Goal: Find specific page/section: Find specific page/section

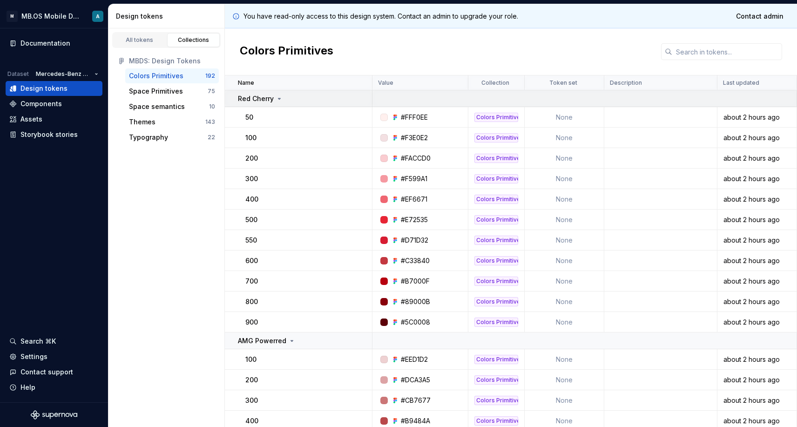
click at [249, 95] on p "Red Cherry" at bounding box center [256, 98] width 36 height 9
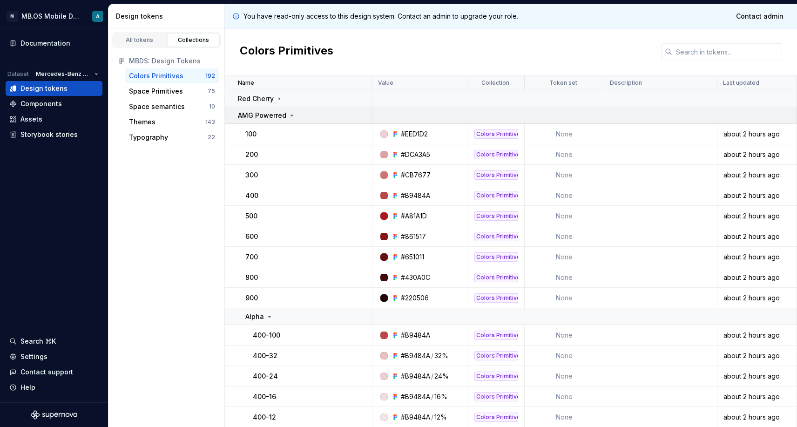
click at [272, 120] on td "AMG Powerred" at bounding box center [299, 115] width 148 height 17
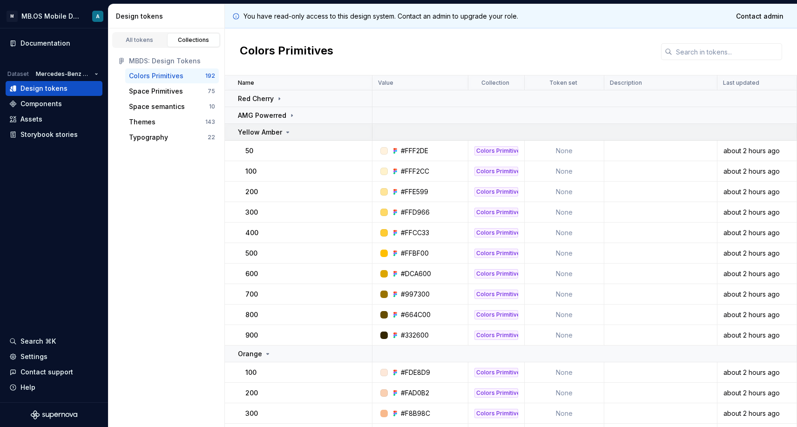
click at [268, 134] on p "Yellow Amber" at bounding box center [260, 132] width 44 height 9
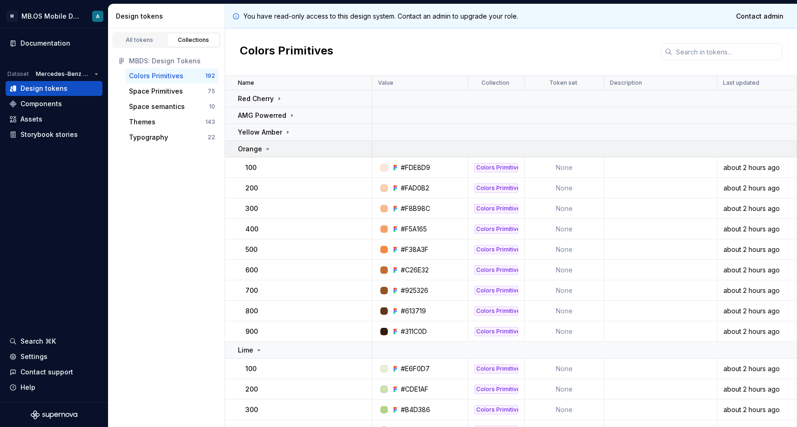
click at [267, 155] on td "Orange" at bounding box center [299, 149] width 148 height 17
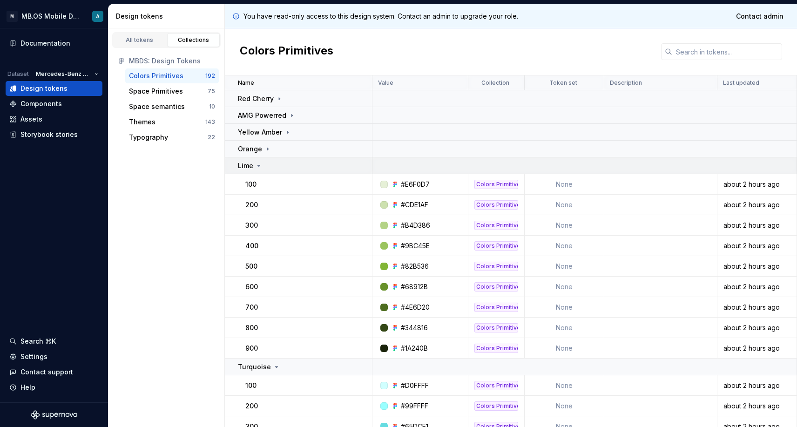
click at [266, 168] on div "Lime" at bounding box center [305, 165] width 134 height 9
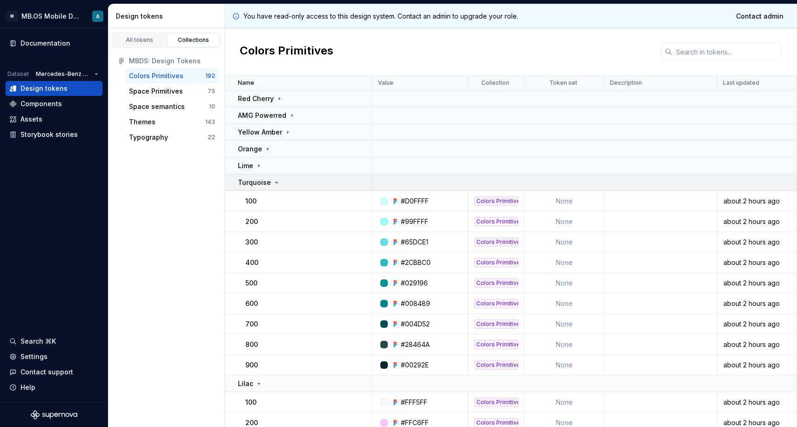
click at [259, 185] on p "Turquoise" at bounding box center [254, 182] width 33 height 9
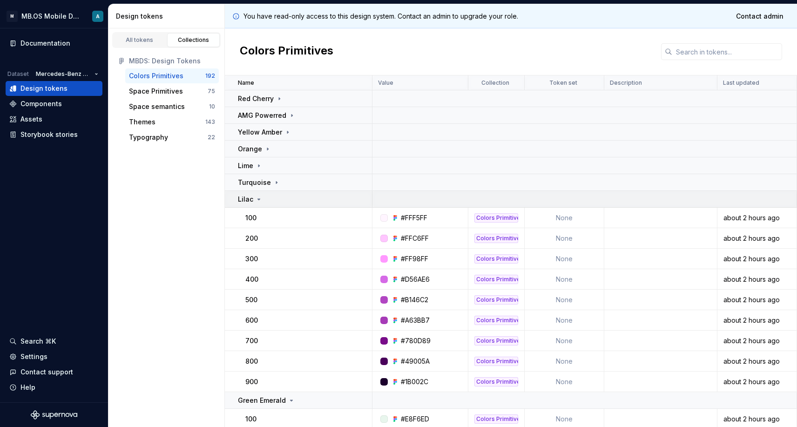
click at [256, 196] on icon at bounding box center [258, 199] width 7 height 7
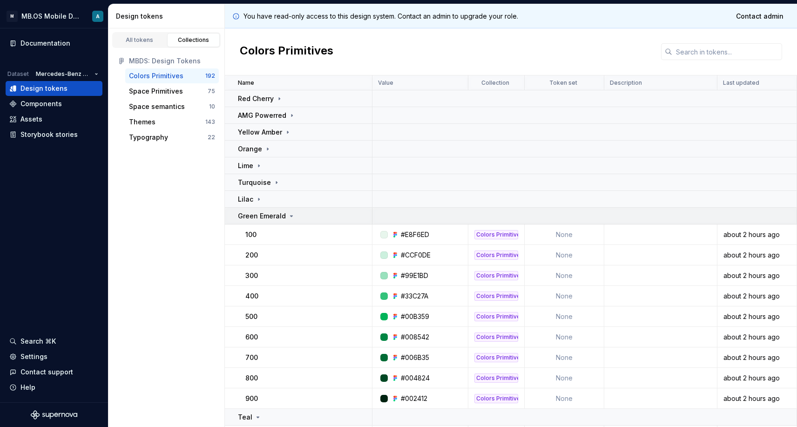
click at [262, 210] on td "Green Emerald" at bounding box center [299, 216] width 148 height 17
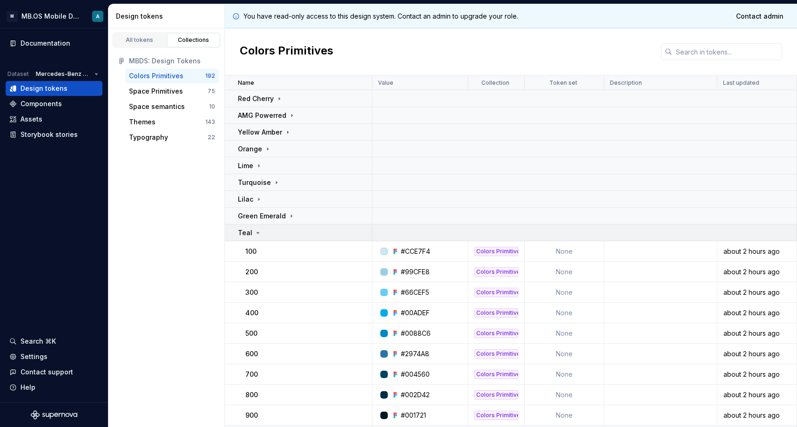
click at [252, 227] on td "Teal" at bounding box center [299, 232] width 148 height 17
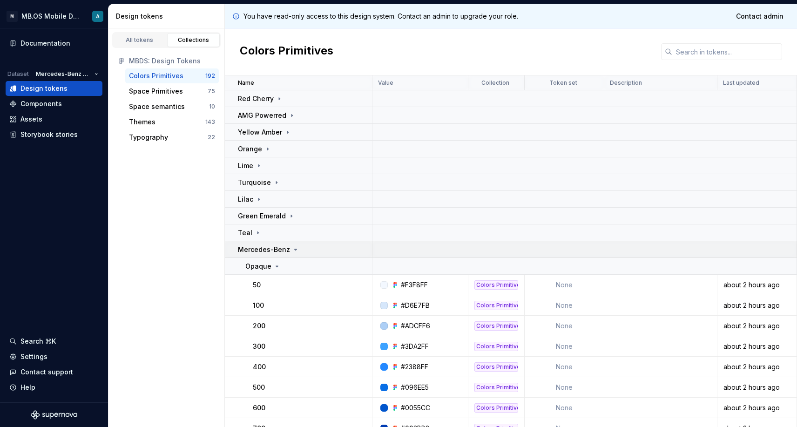
click at [262, 254] on td "Mercedes-Benz" at bounding box center [299, 249] width 148 height 17
click at [263, 264] on p "Maybach Pearl Grey" at bounding box center [271, 266] width 66 height 9
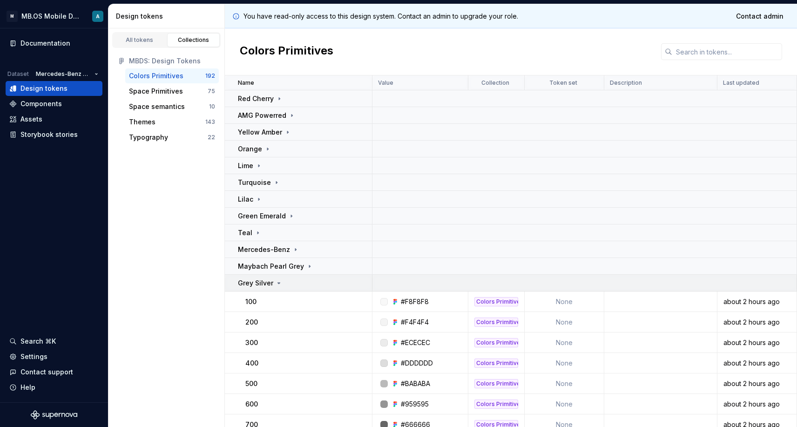
click at [261, 279] on p "Grey Silver" at bounding box center [255, 282] width 35 height 9
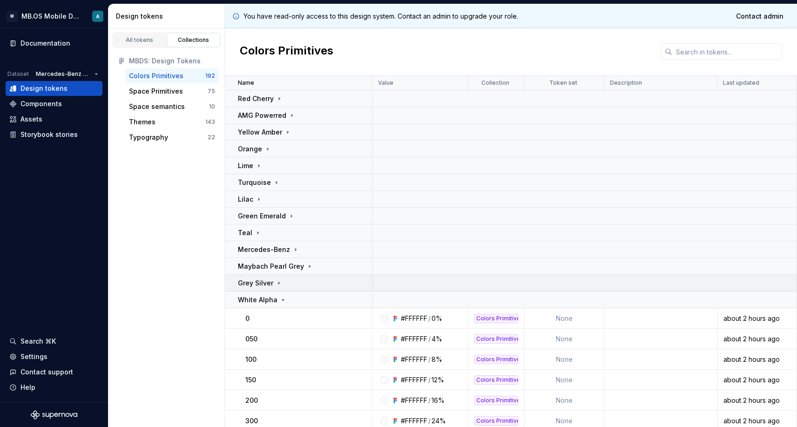
click at [260, 290] on td "Grey Silver" at bounding box center [299, 283] width 148 height 17
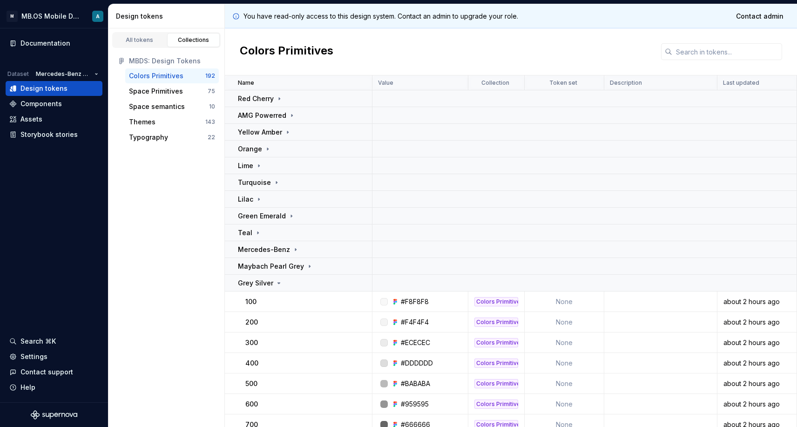
click at [260, 302] on div "100" at bounding box center [308, 301] width 126 height 9
click at [260, 285] on p "Grey Silver" at bounding box center [255, 282] width 35 height 9
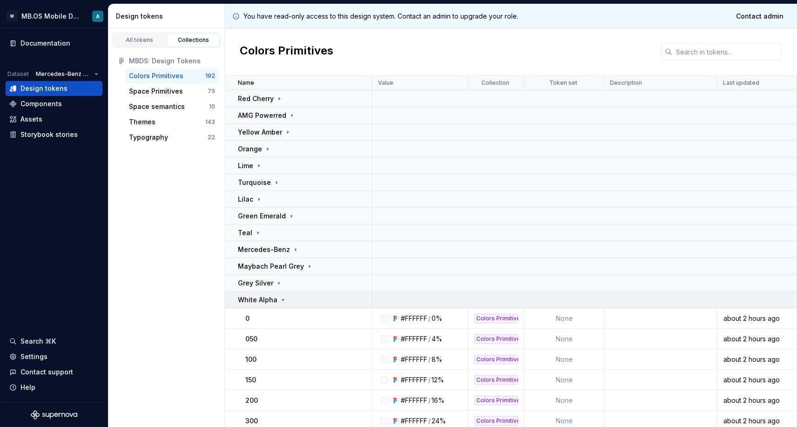
click at [262, 295] on p "White Alpha" at bounding box center [258, 299] width 40 height 9
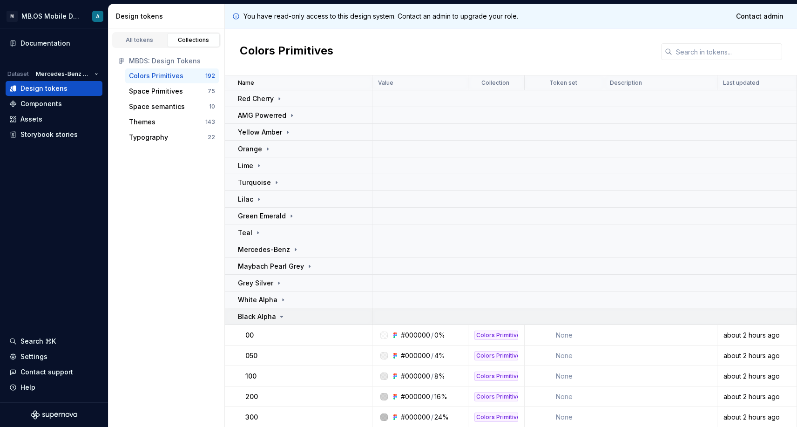
click at [266, 313] on p "Black Alpha" at bounding box center [257, 316] width 38 height 9
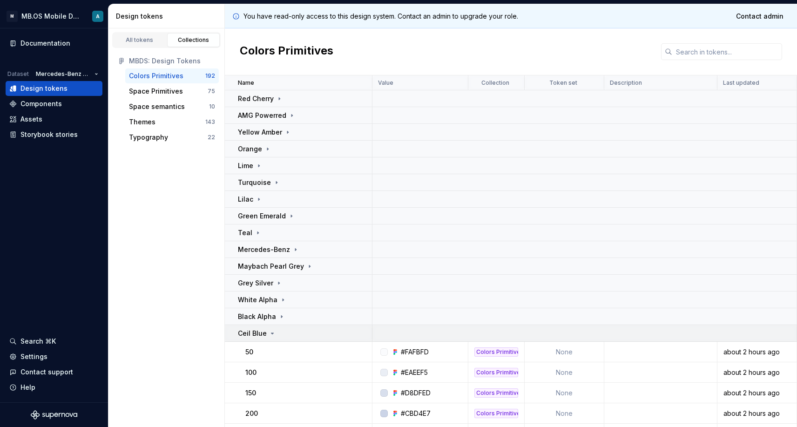
click at [261, 335] on p "Ceil Blue" at bounding box center [252, 333] width 29 height 9
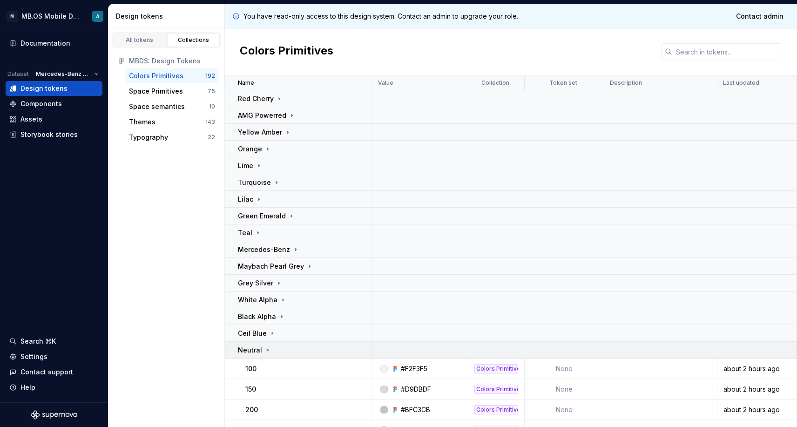
click at [264, 346] on icon at bounding box center [267, 349] width 7 height 7
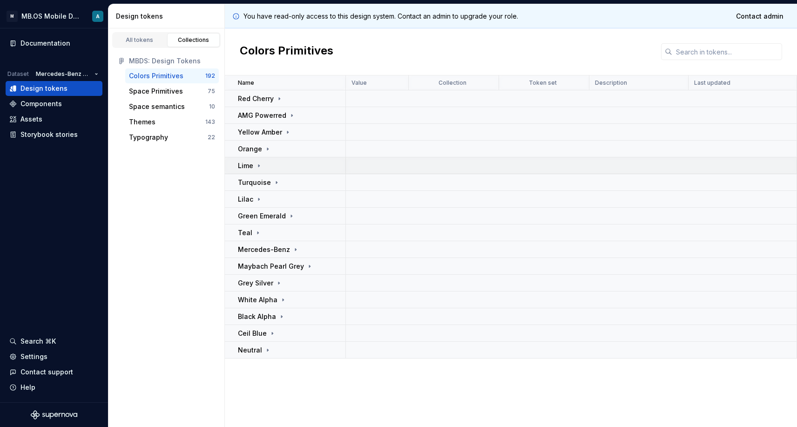
click at [252, 169] on p "Lime" at bounding box center [245, 165] width 15 height 9
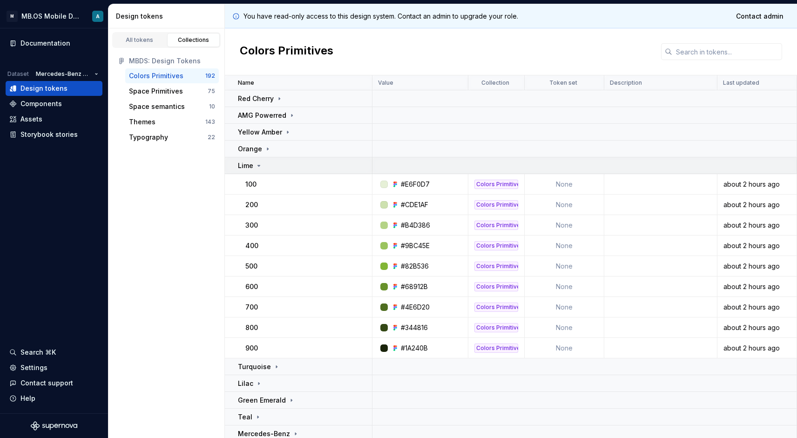
click at [264, 164] on div "Lime" at bounding box center [305, 165] width 134 height 9
